Goal: Information Seeking & Learning: Learn about a topic

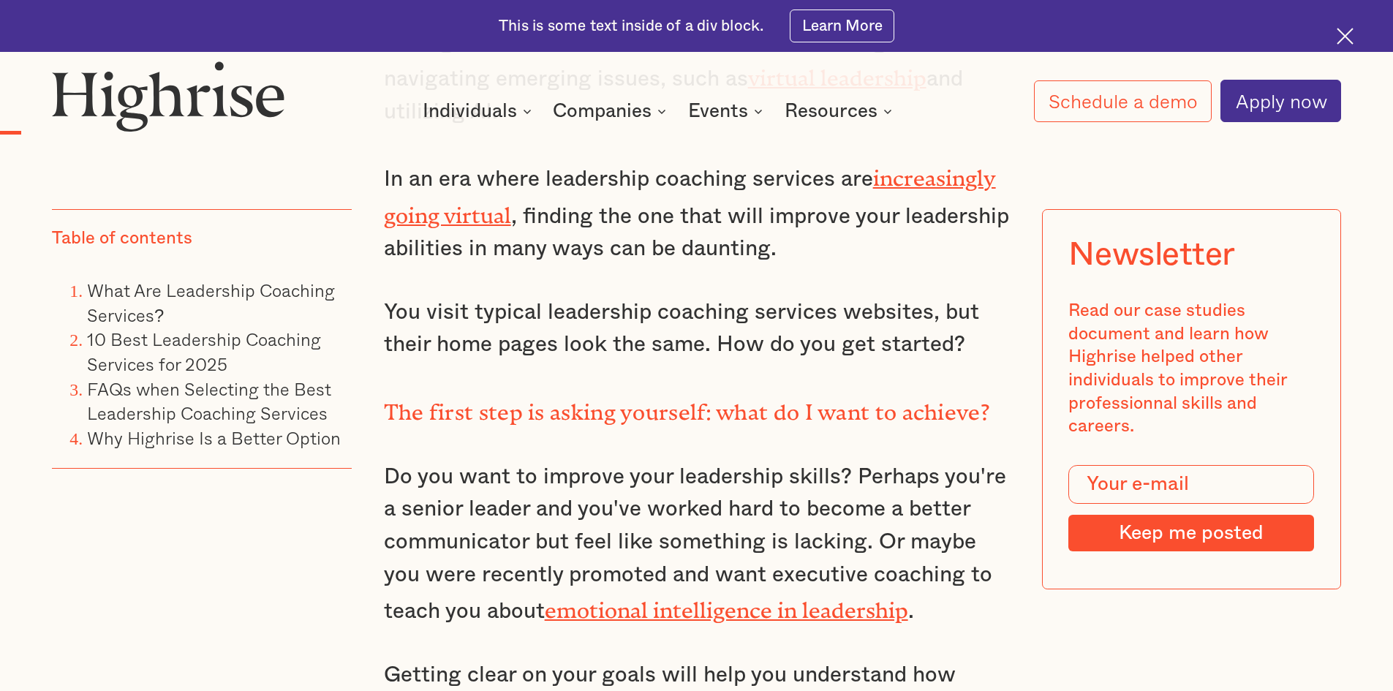
scroll to position [1755, 0]
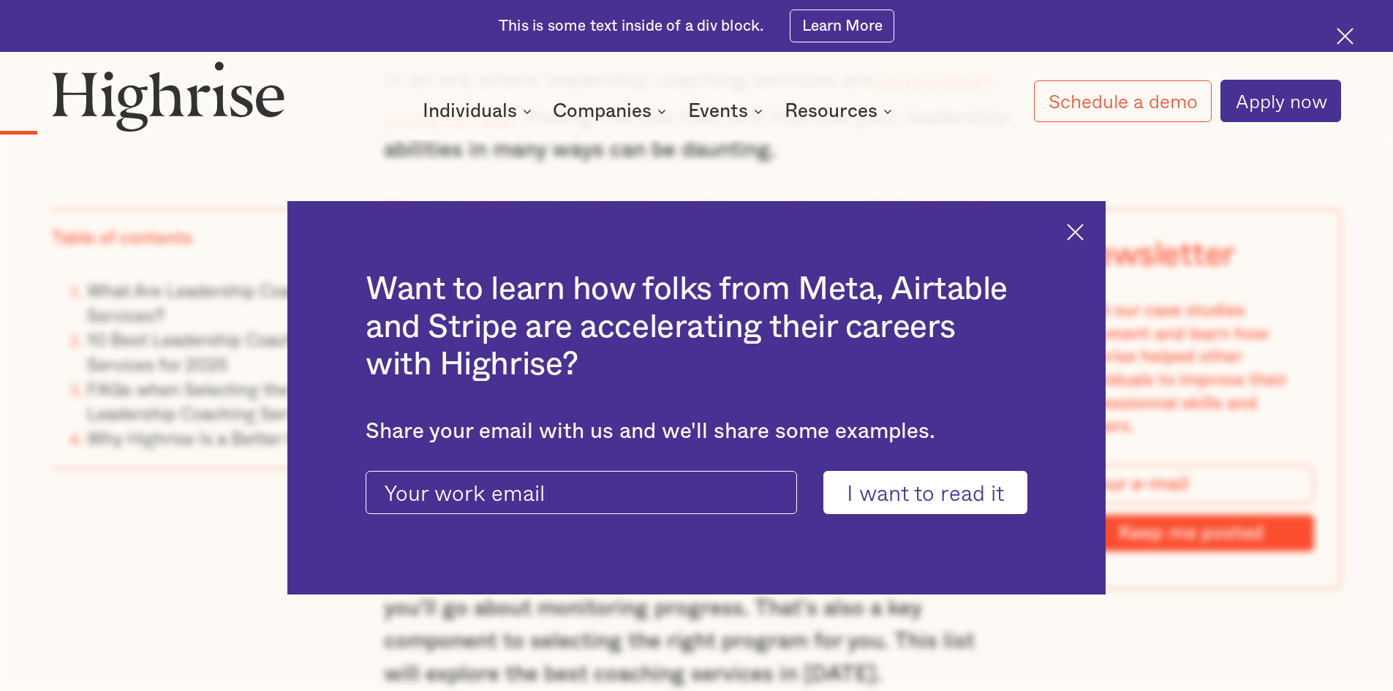
click at [1065, 222] on div "Want to learn how folks from Meta, Airtable and Stripe are accelerating their c…" at bounding box center [696, 398] width 818 height 394
click at [1084, 234] on img at bounding box center [1075, 232] width 17 height 17
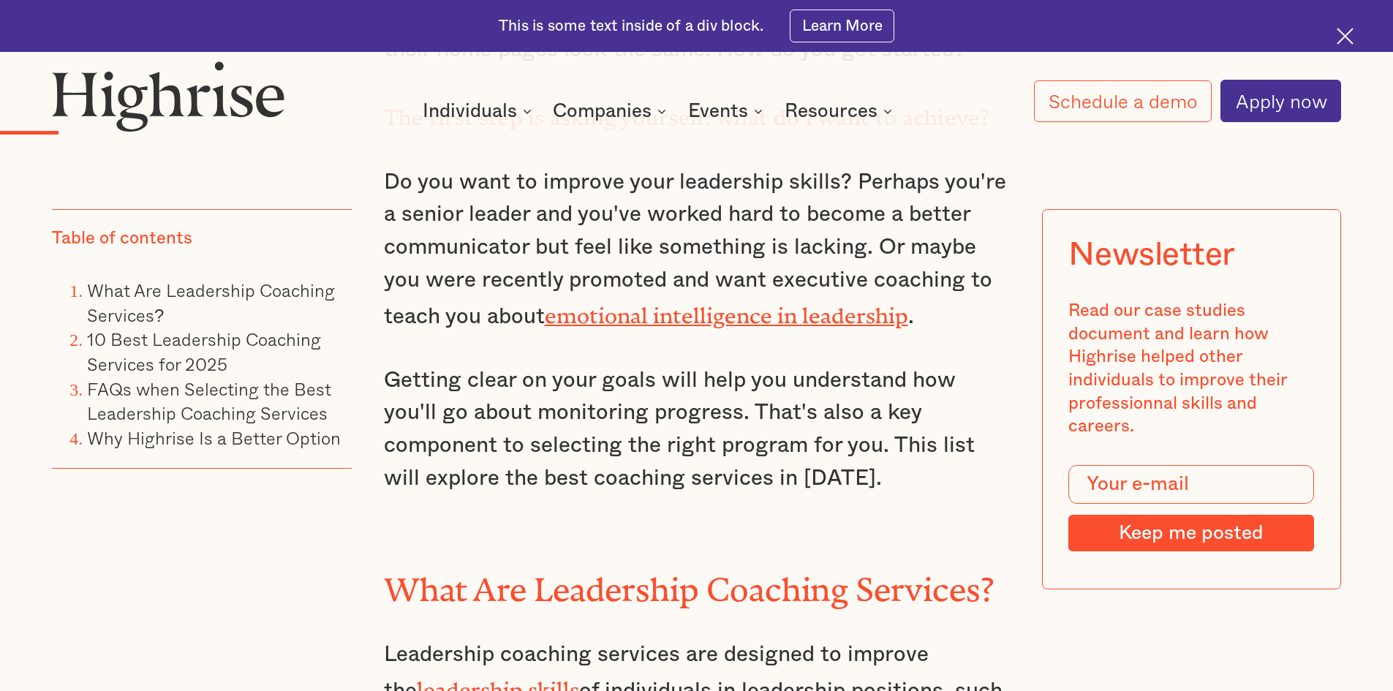
scroll to position [1901, 0]
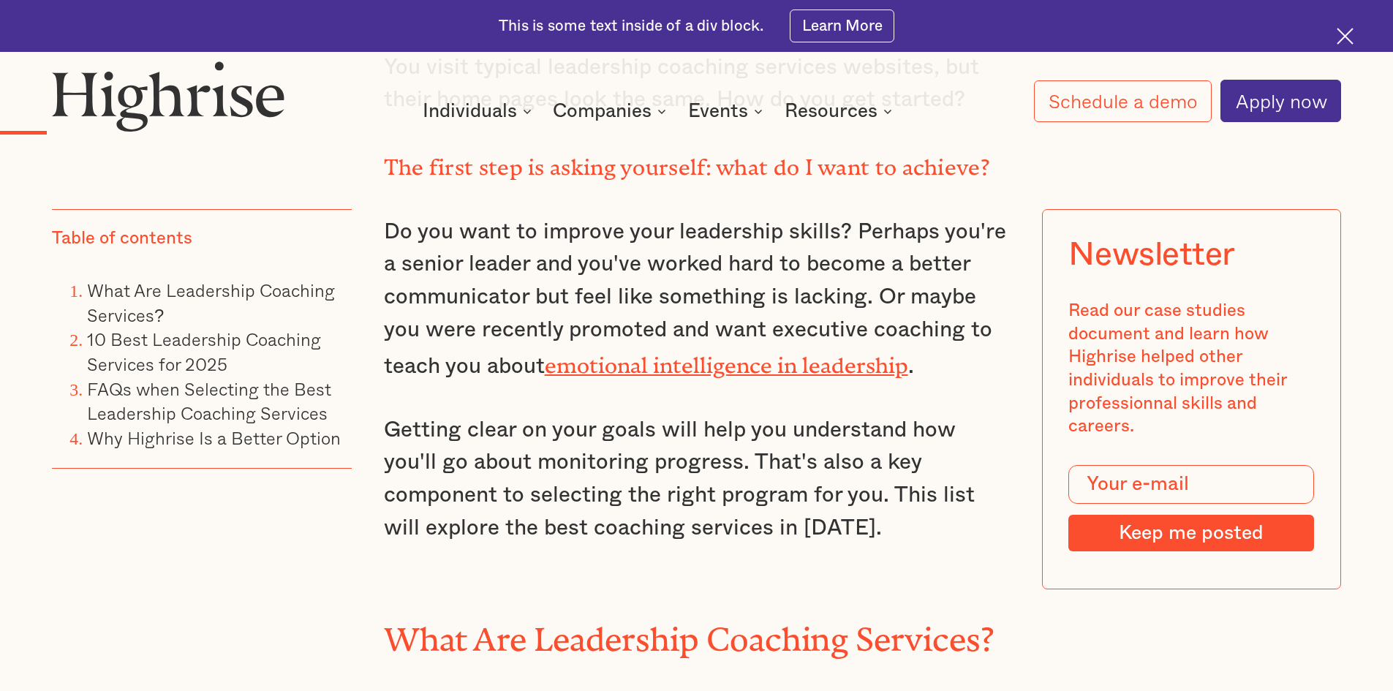
click at [846, 365] on link "emotional intelligence in leadership" at bounding box center [726, 360] width 363 height 14
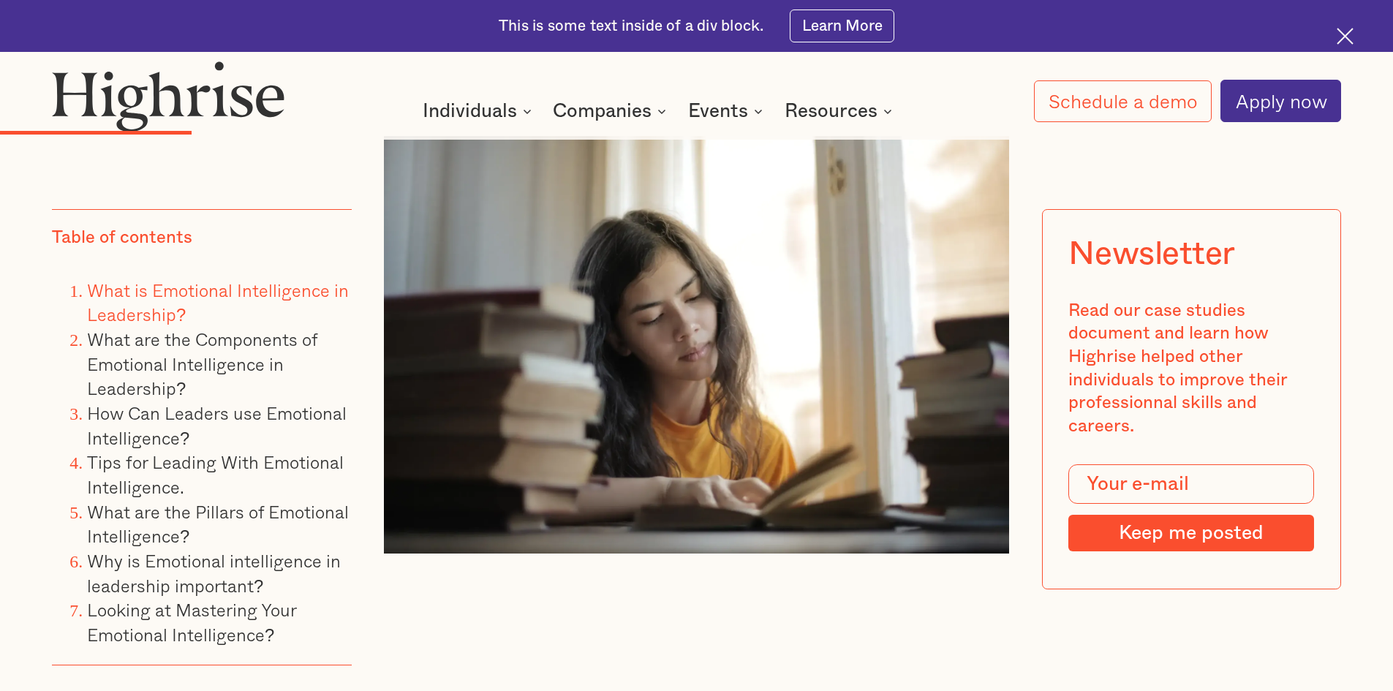
scroll to position [3730, 0]
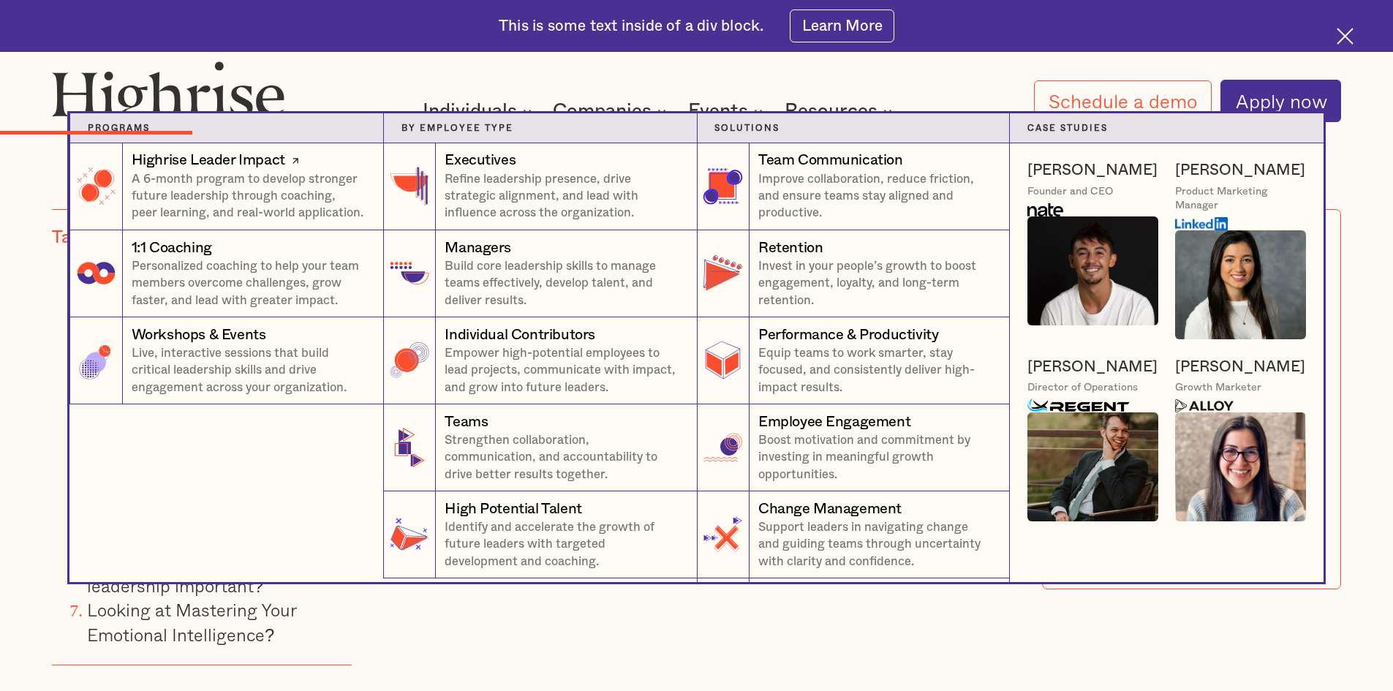
click at [283, 200] on p "A 6-month program to develop stronger future leadership through coaching, peer …" at bounding box center [249, 196] width 234 height 51
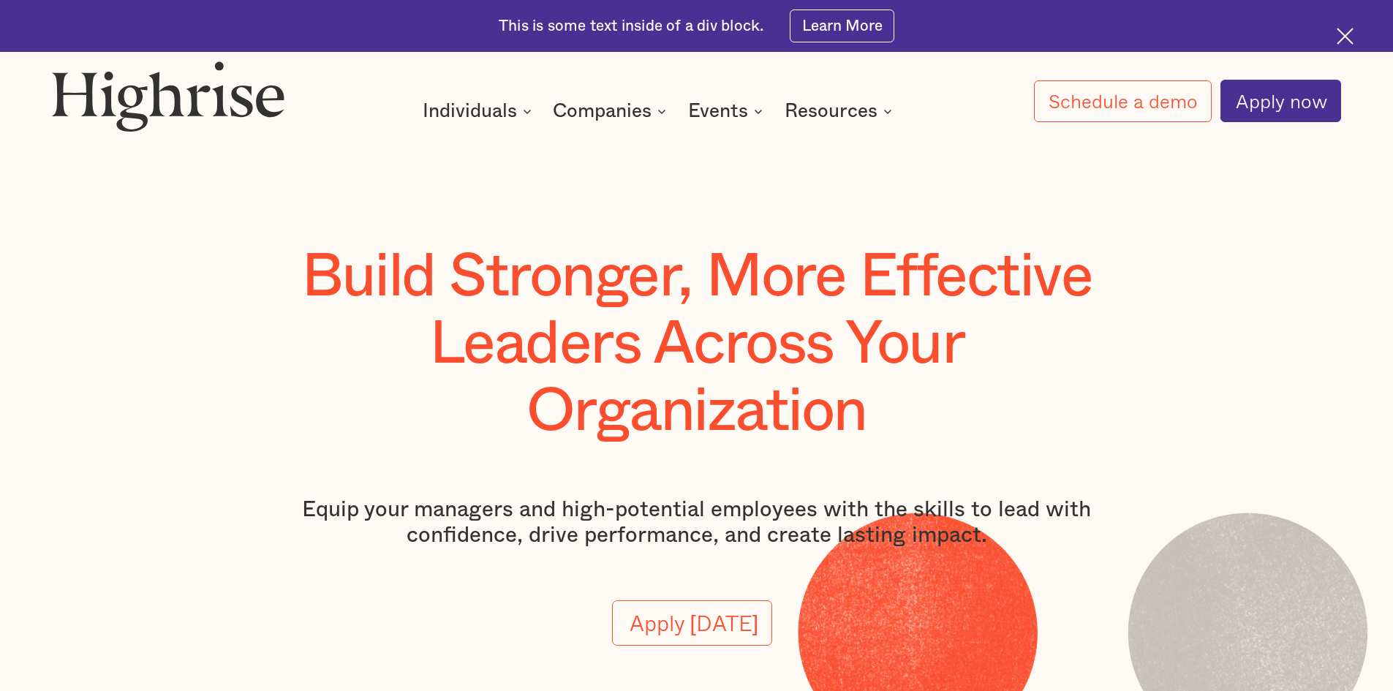
click at [1202, 367] on div "Build Stronger, More Effective Leaders Across Your Organization Equip your mana…" at bounding box center [696, 471] width 1289 height 454
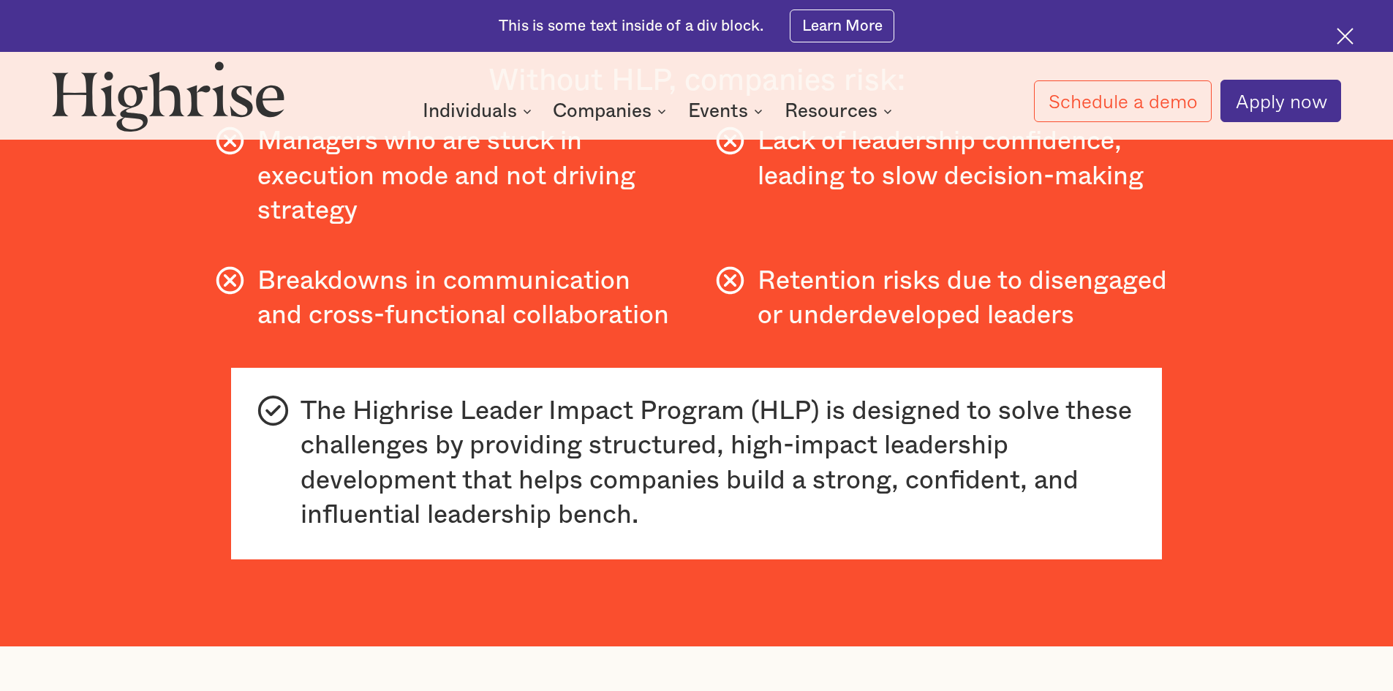
scroll to position [1024, 0]
